Goal: Information Seeking & Learning: Find specific fact

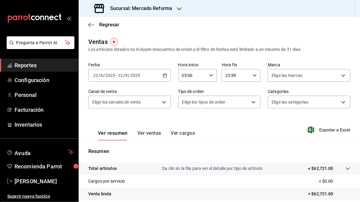
click at [179, 8] on icon "button" at bounding box center [179, 8] width 5 height 5
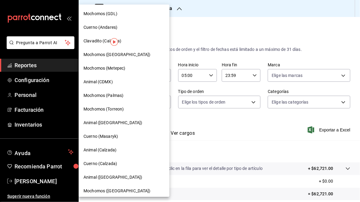
click at [114, 14] on span "Mochomos (GDL)" at bounding box center [101, 14] width 34 height 6
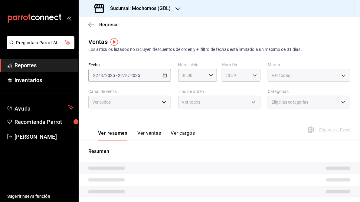
type input "05:00"
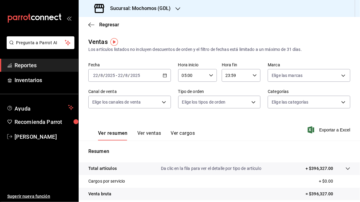
click at [164, 74] on icon "button" at bounding box center [165, 75] width 4 height 4
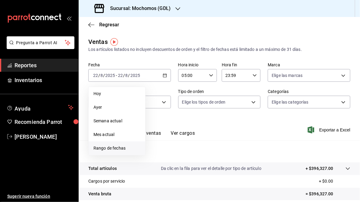
click at [110, 148] on span "Rango de fechas" at bounding box center [117, 148] width 47 height 6
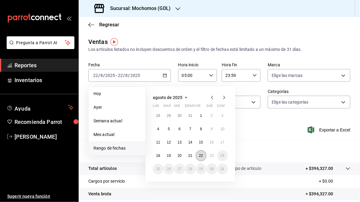
click at [201, 155] on abbr "22" at bounding box center [201, 155] width 4 height 4
click at [210, 155] on abbr "23" at bounding box center [212, 155] width 4 height 4
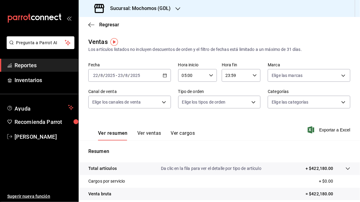
click at [253, 75] on \(Stroke\) "button" at bounding box center [255, 75] width 4 height 2
click at [230, 95] on span "05" at bounding box center [229, 93] width 9 height 5
type input "05:59"
click at [189, 118] on div at bounding box center [180, 101] width 360 height 202
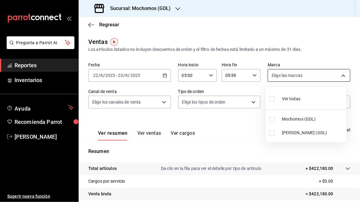
click at [340, 77] on body "Pregunta a Parrot AI Reportes Inventarios Ayuda Recomienda Parrot [PERSON_NAME]…" at bounding box center [180, 101] width 360 height 202
click at [272, 132] on input "checkbox" at bounding box center [271, 132] width 5 height 5
checkbox input "true"
type input "9cac9703-0c5a-4d8b-addd-5b6b571d65b9"
click at [239, 138] on div at bounding box center [180, 101] width 360 height 202
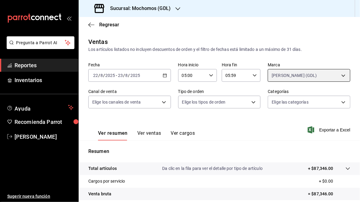
scroll to position [88, 0]
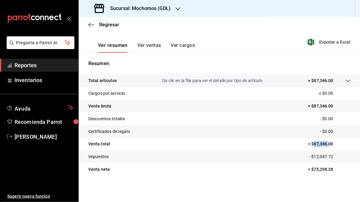
drag, startPoint x: 311, startPoint y: 144, endPoint x: 326, endPoint y: 144, distance: 14.8
click at [326, 144] on p "= $87,346.00" at bounding box center [329, 144] width 42 height 6
drag, startPoint x: 326, startPoint y: 144, endPoint x: 287, endPoint y: 144, distance: 38.4
click at [287, 144] on tr "Venta total = $87,346.00" at bounding box center [219, 144] width 281 height 13
drag, startPoint x: 311, startPoint y: 144, endPoint x: 330, endPoint y: 144, distance: 18.5
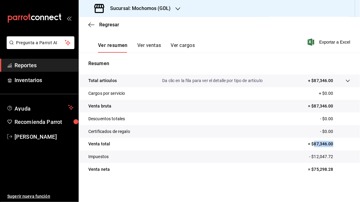
click at [330, 144] on p "= $87,346.00" at bounding box center [329, 144] width 42 height 6
drag, startPoint x: 330, startPoint y: 144, endPoint x: 320, endPoint y: 144, distance: 9.7
copy p "87,346.00"
click at [154, 8] on h3 "Sucursal: Mochomos (GDL)" at bounding box center [137, 8] width 65 height 7
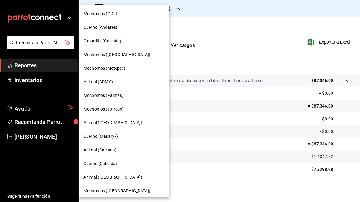
click at [256, 42] on div at bounding box center [180, 101] width 360 height 202
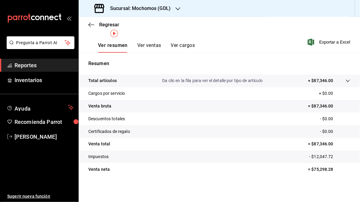
scroll to position [0, 0]
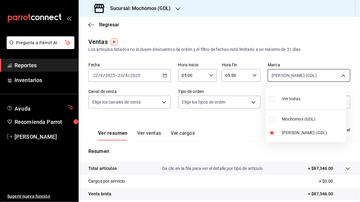
click at [341, 77] on body "Pregunta a Parrot AI Reportes Inventarios Ayuda Recomienda Parrot [PERSON_NAME]…" at bounding box center [180, 101] width 360 height 202
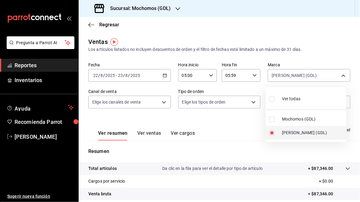
click at [275, 131] on label at bounding box center [273, 132] width 8 height 5
click at [275, 131] on input "checkbox" at bounding box center [271, 132] width 5 height 5
checkbox input "true"
type input "9cac9703-0c5a-4d8b-addd-5b6b571d65b9"
click at [272, 133] on input "checkbox" at bounding box center [271, 132] width 5 height 5
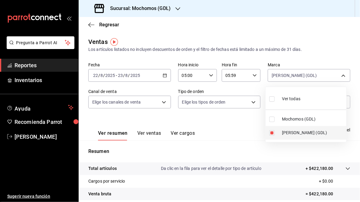
checkbox input "false"
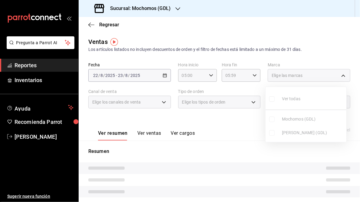
click at [273, 119] on ul "Ver todas Mochomos (GDL) [PERSON_NAME] (GDL)" at bounding box center [306, 114] width 81 height 55
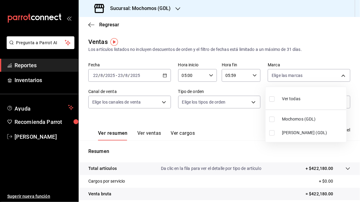
click at [273, 119] on input "checkbox" at bounding box center [271, 119] width 5 height 5
checkbox input "true"
type input "36c25d4a-7cb0-456c-a434-e981d54830bc"
click at [246, 123] on div at bounding box center [180, 101] width 360 height 202
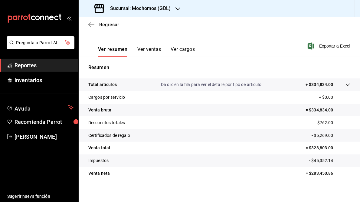
scroll to position [88, 0]
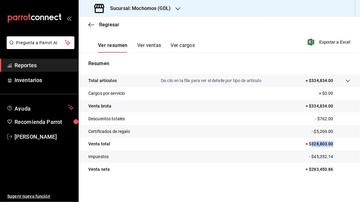
drag, startPoint x: 308, startPoint y: 144, endPoint x: 330, endPoint y: 143, distance: 21.8
click at [330, 143] on p "= $328,803.00" at bounding box center [328, 144] width 45 height 6
drag, startPoint x: 330, startPoint y: 143, endPoint x: 319, endPoint y: 144, distance: 10.6
copy p "328,803.00"
click at [135, 9] on h3 "Sucursal: Mochomos (GDL)" at bounding box center [137, 8] width 65 height 7
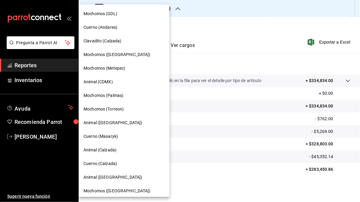
click at [110, 29] on span "Cuerno (Andares)" at bounding box center [101, 27] width 34 height 6
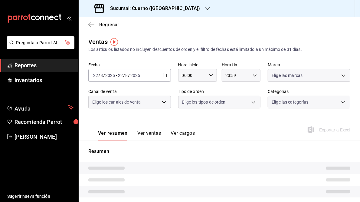
type input "05:00"
type input "05:59"
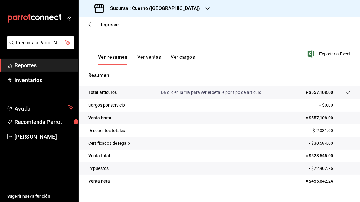
scroll to position [76, 0]
drag, startPoint x: 309, startPoint y: 156, endPoint x: 331, endPoint y: 155, distance: 22.7
click at [331, 155] on p "= $528,545.00" at bounding box center [328, 155] width 45 height 6
drag, startPoint x: 331, startPoint y: 155, endPoint x: 317, endPoint y: 155, distance: 14.2
copy p "528,545.00"
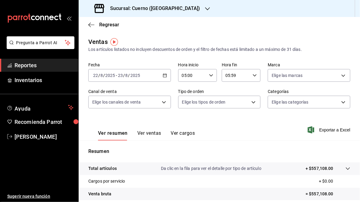
scroll to position [88, 0]
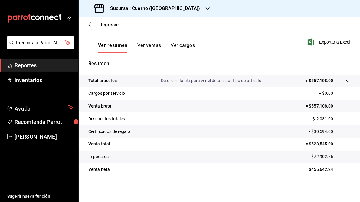
click at [143, 8] on h3 "Sucursal: Cuerno ([GEOGRAPHIC_DATA])" at bounding box center [152, 8] width 95 height 7
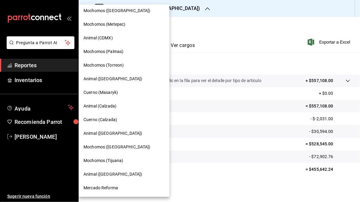
scroll to position [0, 0]
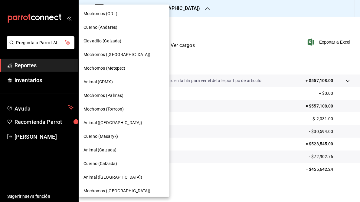
click at [93, 41] on span "Clavadito (Calzada)" at bounding box center [103, 41] width 38 height 6
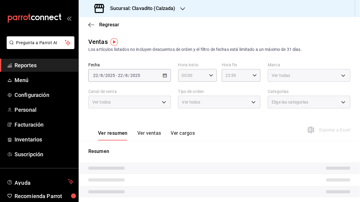
type input "05:00"
type input "05:59"
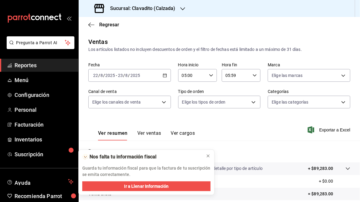
scroll to position [88, 0]
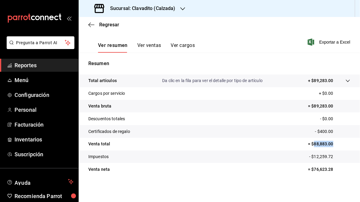
drag, startPoint x: 310, startPoint y: 144, endPoint x: 330, endPoint y: 144, distance: 19.7
click at [330, 144] on p "= $88,883.00" at bounding box center [329, 144] width 42 height 6
drag, startPoint x: 330, startPoint y: 144, endPoint x: 323, endPoint y: 145, distance: 6.7
copy p "88,883.00"
click at [145, 9] on h3 "Sucursal: Clavadito (Calzada)" at bounding box center [140, 8] width 70 height 7
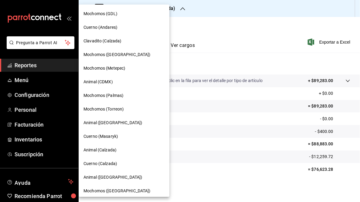
click at [95, 57] on span "Mochomos ([GEOGRAPHIC_DATA])" at bounding box center [117, 54] width 67 height 6
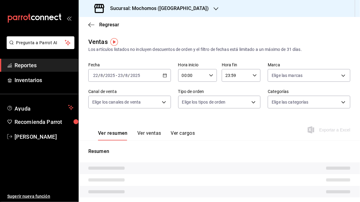
type input "05:00"
type input "05:59"
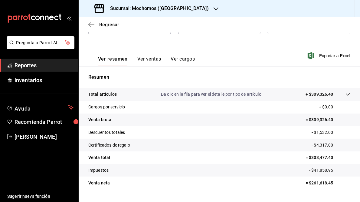
scroll to position [80, 0]
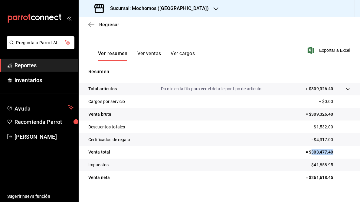
drag, startPoint x: 308, startPoint y: 152, endPoint x: 331, endPoint y: 153, distance: 22.7
click at [331, 153] on p "= $303,477.40" at bounding box center [328, 152] width 45 height 6
drag, startPoint x: 331, startPoint y: 153, endPoint x: 319, endPoint y: 153, distance: 12.1
copy p "303,477.40"
click at [186, 9] on div "Sucursal: Mochomos ([GEOGRAPHIC_DATA])" at bounding box center [152, 8] width 137 height 17
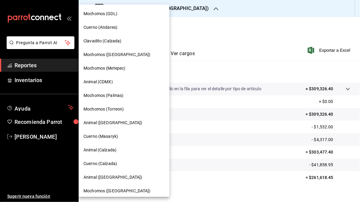
click at [102, 69] on span "Mochomos (Metepec)" at bounding box center [105, 68] width 42 height 6
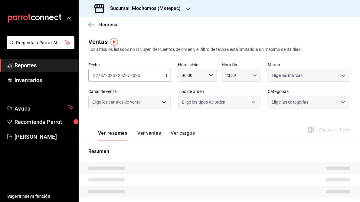
type input "05:00"
type input "05:59"
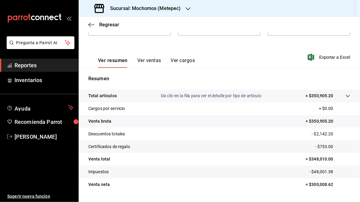
scroll to position [74, 0]
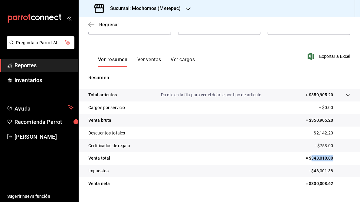
drag, startPoint x: 308, startPoint y: 158, endPoint x: 332, endPoint y: 157, distance: 23.9
click at [332, 157] on p "= $348,010.00" at bounding box center [328, 158] width 45 height 6
drag, startPoint x: 332, startPoint y: 157, endPoint x: 316, endPoint y: 158, distance: 15.8
copy p "348,010.00"
click at [139, 12] on div "Sucursal: Mochomos (Metepec)" at bounding box center [139, 8] width 110 height 17
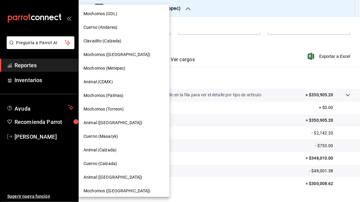
click at [96, 80] on span "Animal (CDMX)" at bounding box center [98, 82] width 29 height 6
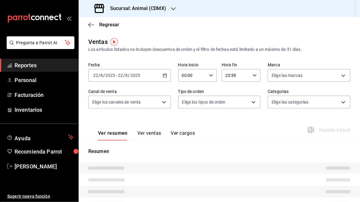
type input "05:00"
type input "05:59"
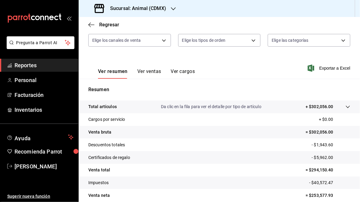
scroll to position [88, 0]
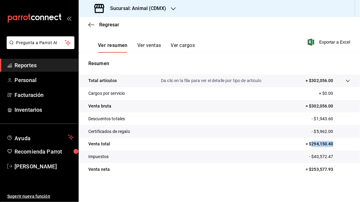
drag, startPoint x: 308, startPoint y: 143, endPoint x: 334, endPoint y: 143, distance: 26.0
click at [334, 143] on p "= $294,150.40" at bounding box center [328, 144] width 45 height 6
copy p "294,150.40"
click at [145, 4] on div "Sucursal: Animal (CDMX)" at bounding box center [131, 8] width 95 height 17
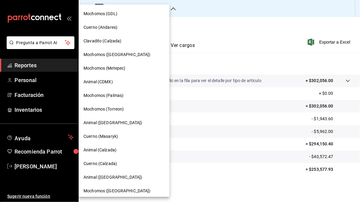
click at [115, 93] on span "Mochomos (Palmas)" at bounding box center [104, 95] width 40 height 6
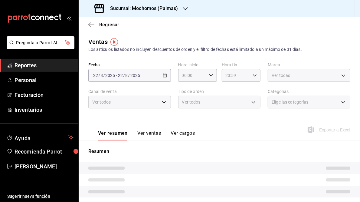
type input "05:00"
type input "05:59"
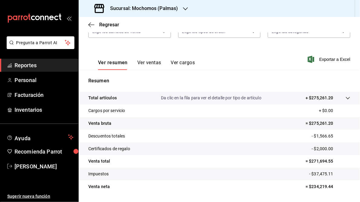
scroll to position [71, 0]
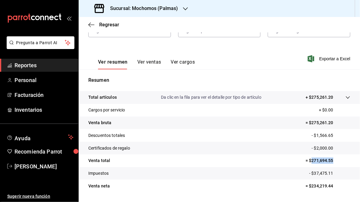
drag, startPoint x: 309, startPoint y: 161, endPoint x: 330, endPoint y: 160, distance: 21.2
click at [330, 160] on p "= $271,694.55" at bounding box center [328, 160] width 45 height 6
drag, startPoint x: 330, startPoint y: 160, endPoint x: 321, endPoint y: 160, distance: 9.1
copy p "271,694.55"
click at [183, 8] on icon "button" at bounding box center [185, 8] width 5 height 5
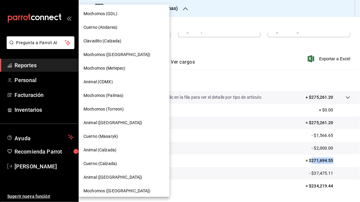
click at [111, 108] on span "Mochomos (Torreon)" at bounding box center [104, 109] width 40 height 6
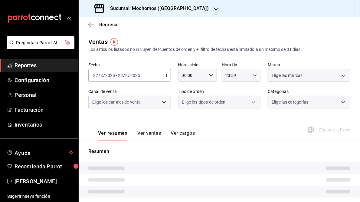
type input "05:00"
type input "05:59"
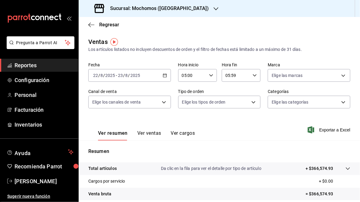
scroll to position [40, 0]
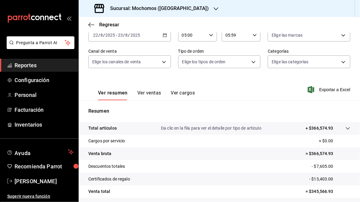
click at [308, 154] on p "= $366,574.93" at bounding box center [328, 153] width 45 height 6
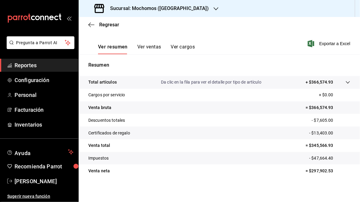
scroll to position [88, 0]
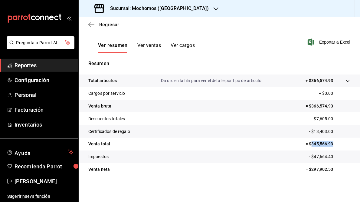
drag, startPoint x: 308, startPoint y: 143, endPoint x: 331, endPoint y: 143, distance: 23.3
click at [331, 143] on p "= $345,566.93" at bounding box center [328, 144] width 45 height 6
copy p "345,566.93"
click at [139, 11] on h3 "Sucursal: Mochomos ([GEOGRAPHIC_DATA])" at bounding box center [157, 8] width 104 height 7
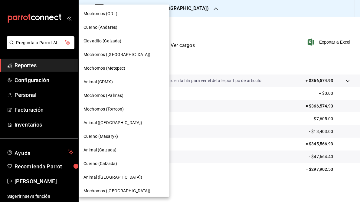
click at [101, 123] on span "Animal ([GEOGRAPHIC_DATA])" at bounding box center [113, 123] width 59 height 6
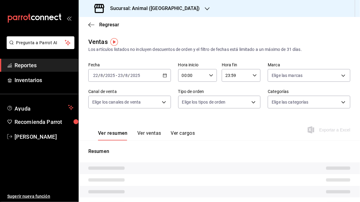
type input "05:00"
type input "05:59"
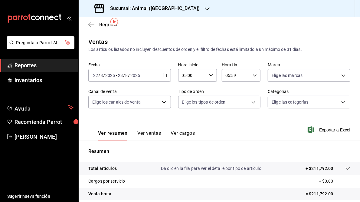
scroll to position [83, 0]
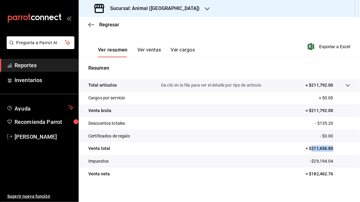
drag, startPoint x: 308, startPoint y: 149, endPoint x: 334, endPoint y: 148, distance: 26.3
click at [334, 148] on p "= $211,656.80" at bounding box center [328, 148] width 45 height 6
drag, startPoint x: 334, startPoint y: 148, endPoint x: 322, endPoint y: 150, distance: 12.6
copy p "211,656.80"
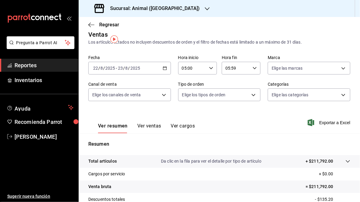
scroll to position [0, 0]
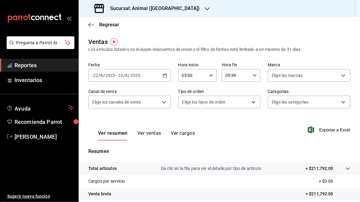
click at [139, 8] on h3 "Sucursal: Animal ([GEOGRAPHIC_DATA])" at bounding box center [152, 8] width 95 height 7
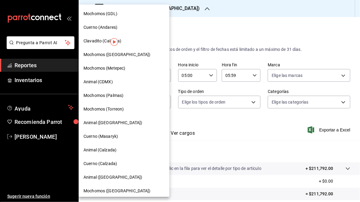
scroll to position [44, 0]
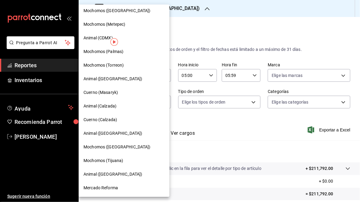
click at [103, 93] on span "Cuerno (Masaryk)" at bounding box center [101, 92] width 35 height 6
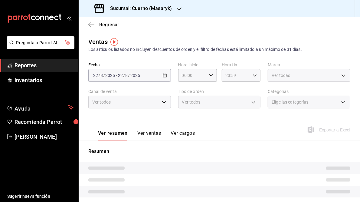
type input "05:00"
type input "05:59"
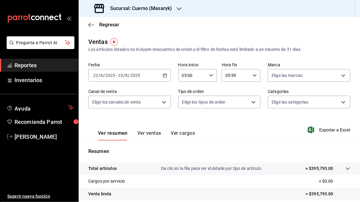
scroll to position [88, 0]
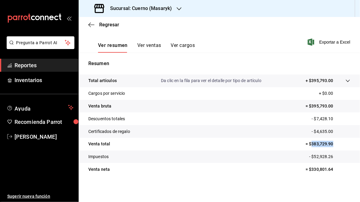
drag, startPoint x: 308, startPoint y: 143, endPoint x: 331, endPoint y: 141, distance: 23.1
click at [331, 141] on p "= $383,729.90" at bounding box center [328, 144] width 45 height 6
drag, startPoint x: 331, startPoint y: 141, endPoint x: 320, endPoint y: 143, distance: 11.7
click at [167, 5] on h3 "Sucursal: Cuerno (Masaryk)" at bounding box center [138, 8] width 67 height 7
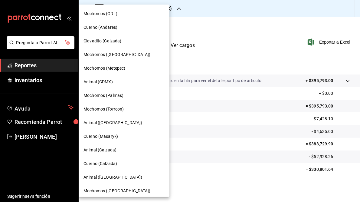
click at [107, 150] on span "Animal (Calzada)" at bounding box center [100, 150] width 33 height 6
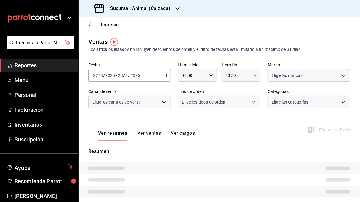
type input "05:00"
type input "05:59"
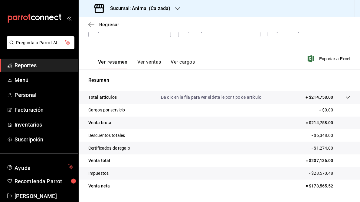
scroll to position [71, 0]
drag, startPoint x: 308, startPoint y: 160, endPoint x: 332, endPoint y: 158, distance: 24.0
click at [332, 158] on p "= $207,136.00" at bounding box center [328, 160] width 45 height 6
drag, startPoint x: 332, startPoint y: 158, endPoint x: 317, endPoint y: 160, distance: 15.5
click at [132, 9] on h3 "Sucursal: Animal (Calzada)" at bounding box center [137, 8] width 65 height 7
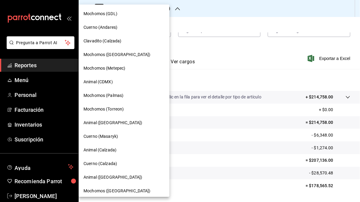
click at [105, 166] on span "Cuerno (Calzada)" at bounding box center [101, 163] width 34 height 6
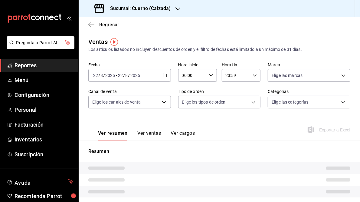
type input "05:00"
type input "05:59"
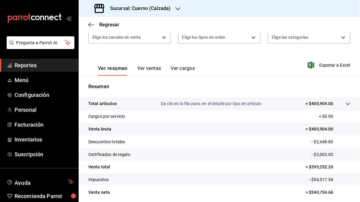
scroll to position [88, 0]
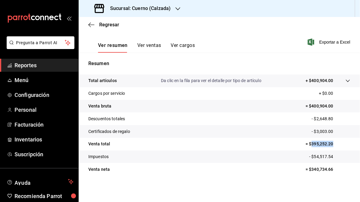
drag, startPoint x: 307, startPoint y: 143, endPoint x: 334, endPoint y: 138, distance: 27.3
click at [334, 138] on tr "Venta total = $395,252.20" at bounding box center [219, 144] width 281 height 13
click at [177, 9] on icon "button" at bounding box center [178, 8] width 5 height 5
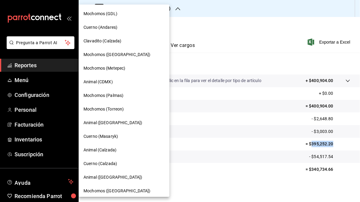
click at [102, 178] on span "Animal ([GEOGRAPHIC_DATA])" at bounding box center [113, 177] width 59 height 6
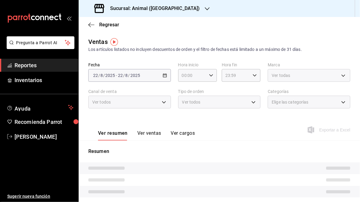
type input "05:00"
type input "05:59"
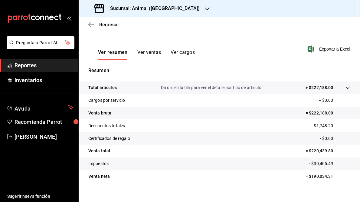
scroll to position [88, 0]
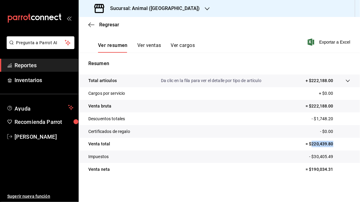
drag, startPoint x: 308, startPoint y: 143, endPoint x: 329, endPoint y: 143, distance: 21.2
click at [329, 143] on p "= $220,439.80" at bounding box center [328, 144] width 45 height 6
drag, startPoint x: 329, startPoint y: 143, endPoint x: 322, endPoint y: 143, distance: 7.3
click at [150, 5] on h3 "Sucursal: Animal ([GEOGRAPHIC_DATA])" at bounding box center [152, 8] width 95 height 7
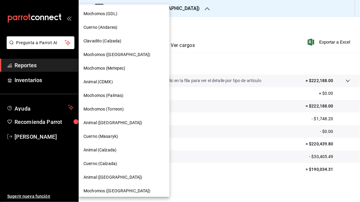
click at [117, 189] on span "Mochomos ([GEOGRAPHIC_DATA])" at bounding box center [117, 191] width 67 height 6
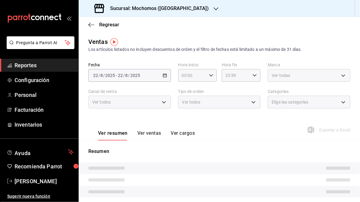
type input "05:00"
type input "05:59"
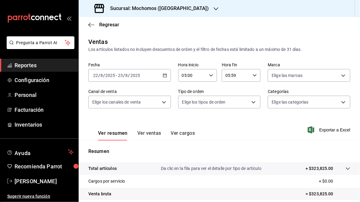
scroll to position [88, 0]
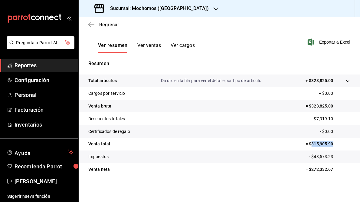
drag, startPoint x: 308, startPoint y: 143, endPoint x: 334, endPoint y: 143, distance: 25.4
click at [334, 143] on p "= $315,905.90" at bounding box center [328, 144] width 45 height 6
drag, startPoint x: 334, startPoint y: 143, endPoint x: 318, endPoint y: 143, distance: 16.0
click at [174, 8] on h3 "Sucursal: Mochomos ([GEOGRAPHIC_DATA])" at bounding box center [157, 8] width 104 height 7
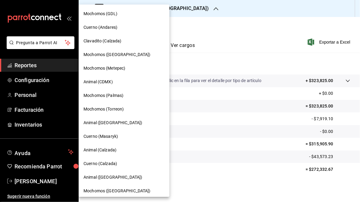
scroll to position [44, 0]
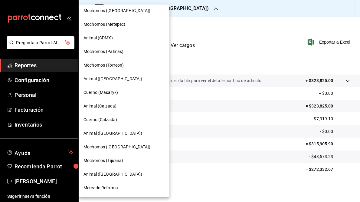
click at [102, 160] on span "Mochomos (Tijuana)" at bounding box center [104, 160] width 40 height 6
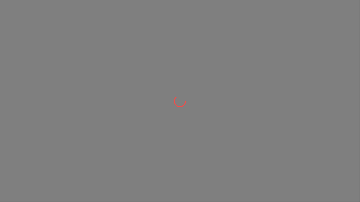
click at [102, 160] on div at bounding box center [180, 101] width 360 height 202
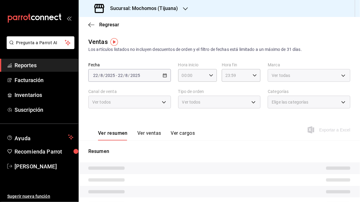
type input "05:00"
type input "05:59"
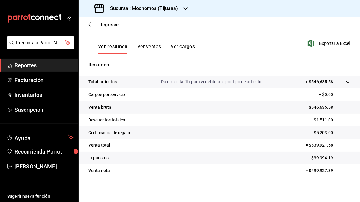
scroll to position [88, 0]
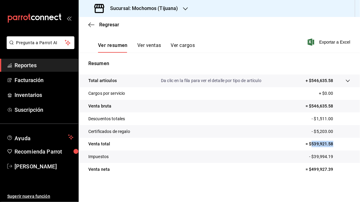
drag, startPoint x: 308, startPoint y: 143, endPoint x: 335, endPoint y: 140, distance: 27.7
click at [335, 141] on p "= $539,921.58" at bounding box center [328, 144] width 45 height 6
click at [183, 9] on icon "button" at bounding box center [185, 8] width 5 height 5
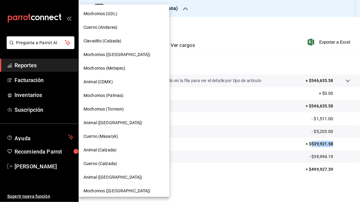
scroll to position [44, 0]
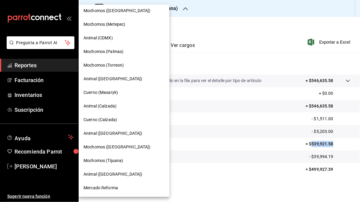
click at [103, 173] on span "Animal ([GEOGRAPHIC_DATA])" at bounding box center [113, 174] width 59 height 6
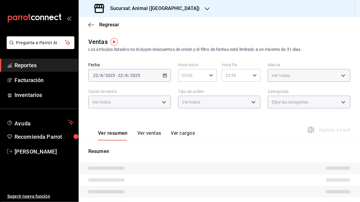
type input "05:00"
type input "05:59"
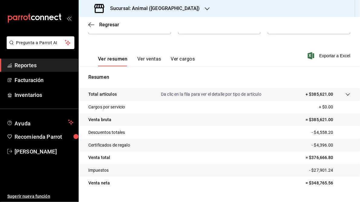
scroll to position [88, 0]
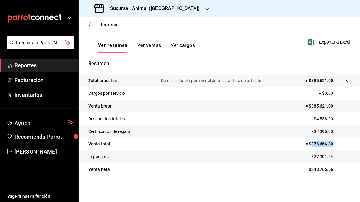
drag, startPoint x: 309, startPoint y: 143, endPoint x: 331, endPoint y: 140, distance: 22.3
click at [331, 141] on p "= $376,666.80" at bounding box center [328, 144] width 45 height 6
drag, startPoint x: 331, startPoint y: 140, endPoint x: 322, endPoint y: 143, distance: 9.4
click at [144, 5] on div "Sucursal: Animal ([GEOGRAPHIC_DATA])" at bounding box center [148, 8] width 129 height 17
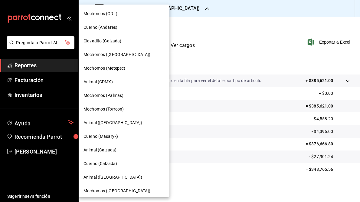
scroll to position [44, 0]
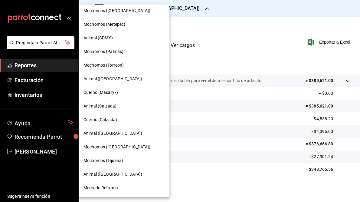
click at [107, 186] on span "Mercado Reforma" at bounding box center [101, 188] width 35 height 6
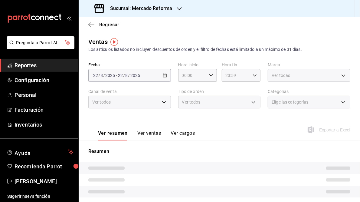
type input "05:00"
type input "05:59"
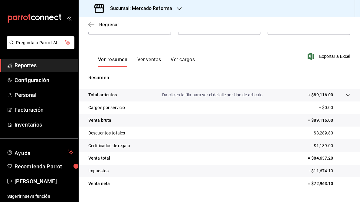
scroll to position [74, 0]
drag, startPoint x: 311, startPoint y: 157, endPoint x: 330, endPoint y: 156, distance: 19.4
click at [330, 156] on p "= $84,637.20" at bounding box center [329, 157] width 42 height 6
drag, startPoint x: 330, startPoint y: 156, endPoint x: 320, endPoint y: 157, distance: 10.0
